Goal: Register for event/course

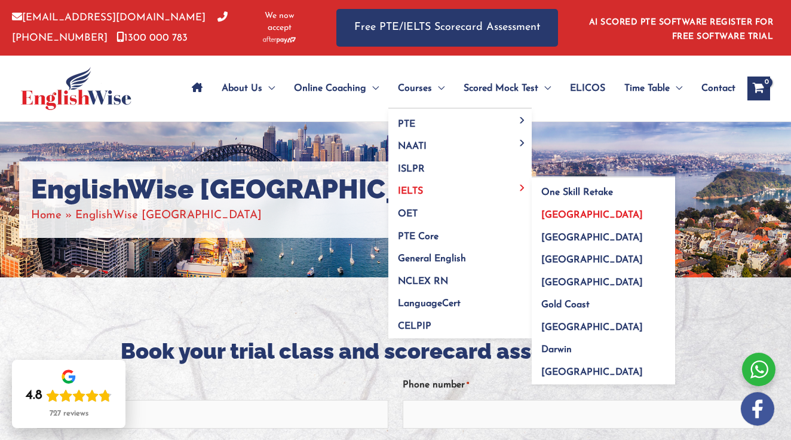
click at [559, 210] on span "[GEOGRAPHIC_DATA]" at bounding box center [592, 215] width 102 height 10
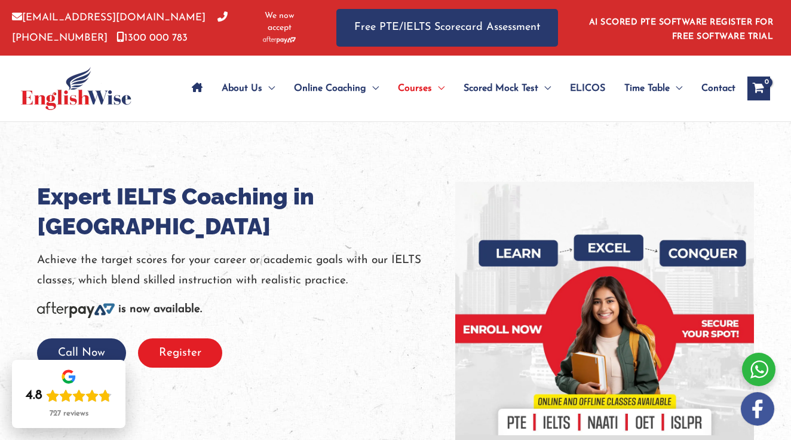
click at [203, 338] on button "Register" at bounding box center [180, 352] width 84 height 29
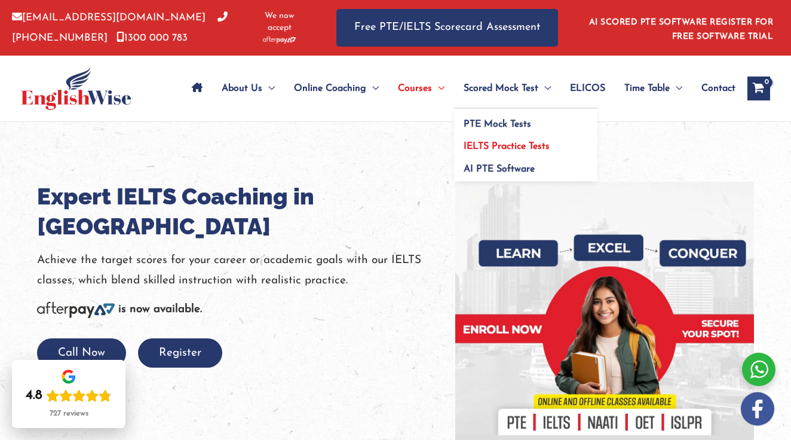
click at [484, 142] on span "IELTS Practice Tests" at bounding box center [507, 147] width 86 height 10
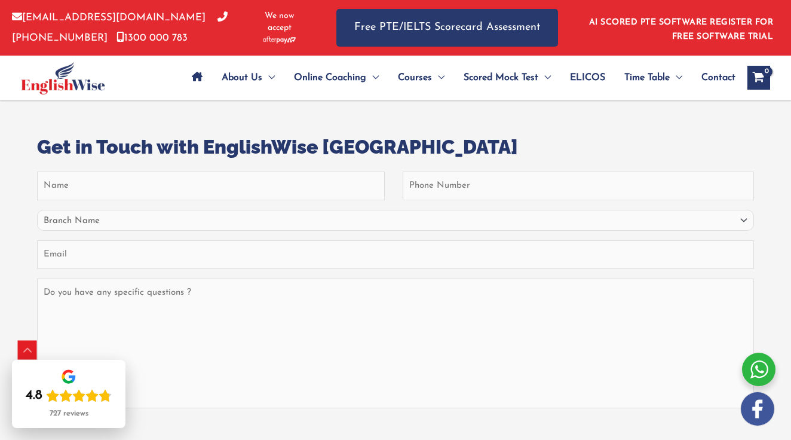
scroll to position [4601, 0]
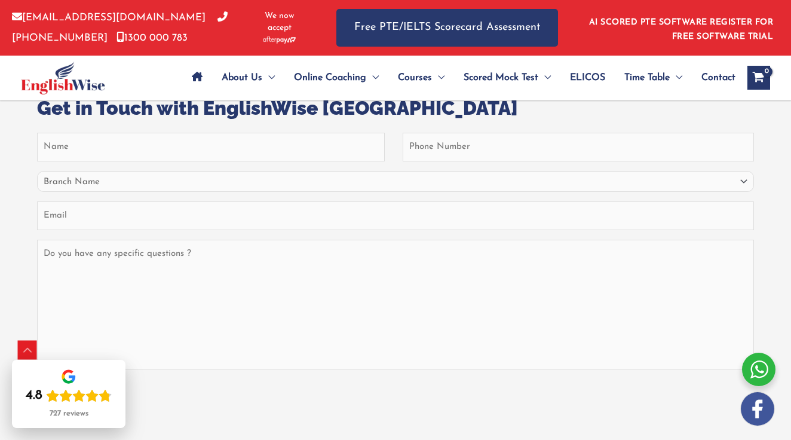
click at [753, 375] on div at bounding box center [758, 368] width 33 height 33
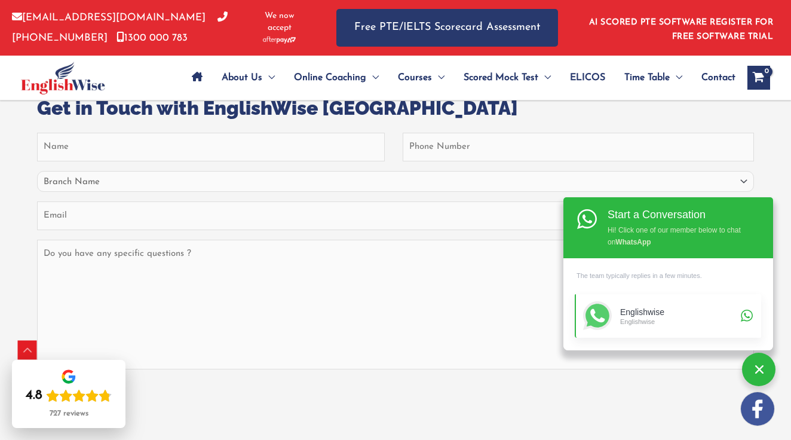
click at [677, 314] on div "Englishwise" at bounding box center [678, 312] width 117 height 10
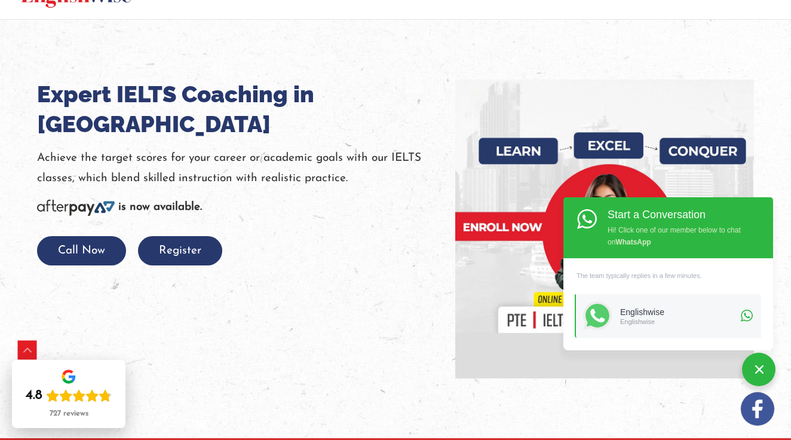
scroll to position [12, 0]
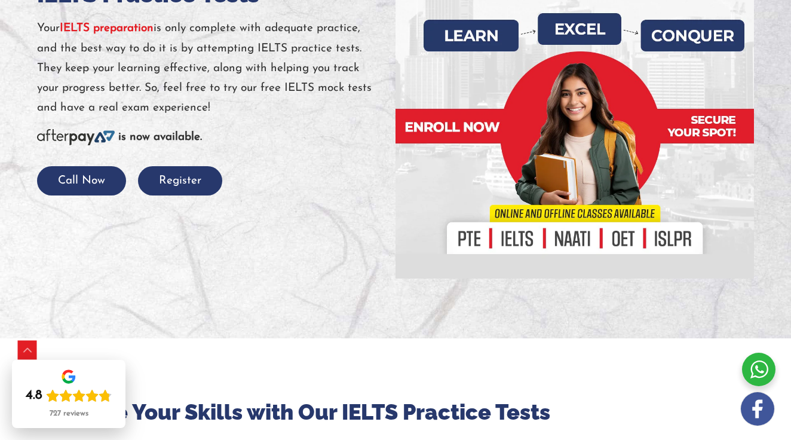
scroll to position [202, 0]
